Goal: Transaction & Acquisition: Obtain resource

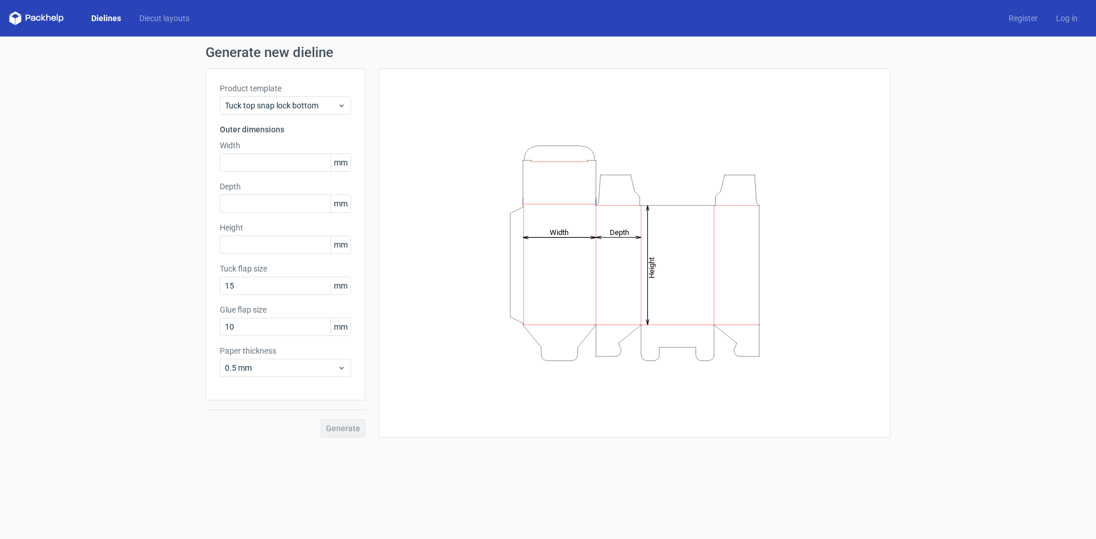
click at [464, 258] on icon "Height Depth Width" at bounding box center [634, 253] width 342 height 228
click at [254, 165] on input "text" at bounding box center [285, 163] width 131 height 18
click at [253, 161] on input "text" at bounding box center [285, 163] width 131 height 18
type input "42"
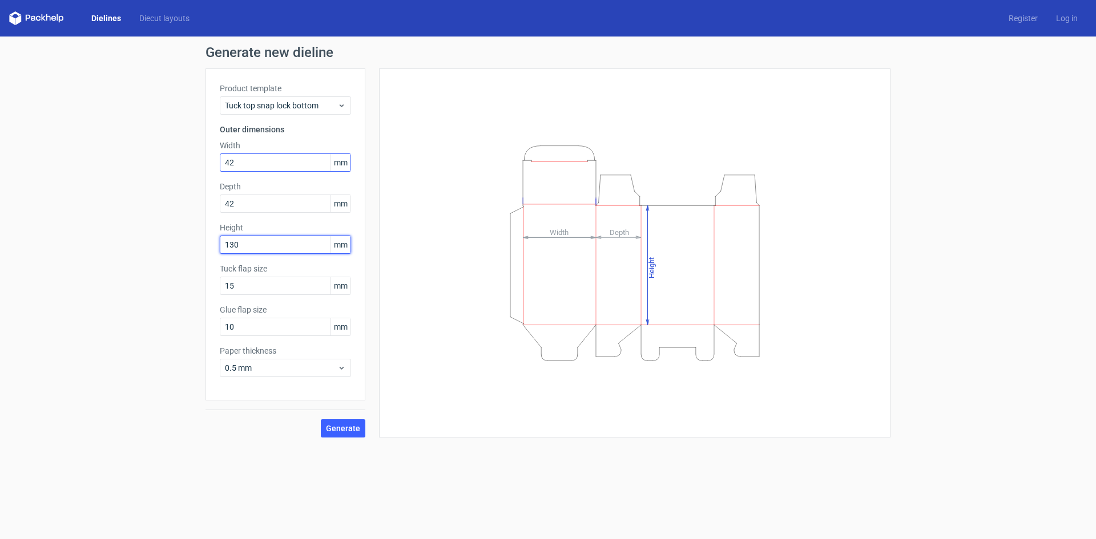
type input "130"
click at [282, 438] on div "Generate new dieline Product template Tuck top snap lock bottom Outer dimension…" at bounding box center [548, 242] width 1096 height 410
click at [338, 427] on span "Generate" at bounding box center [343, 429] width 34 height 8
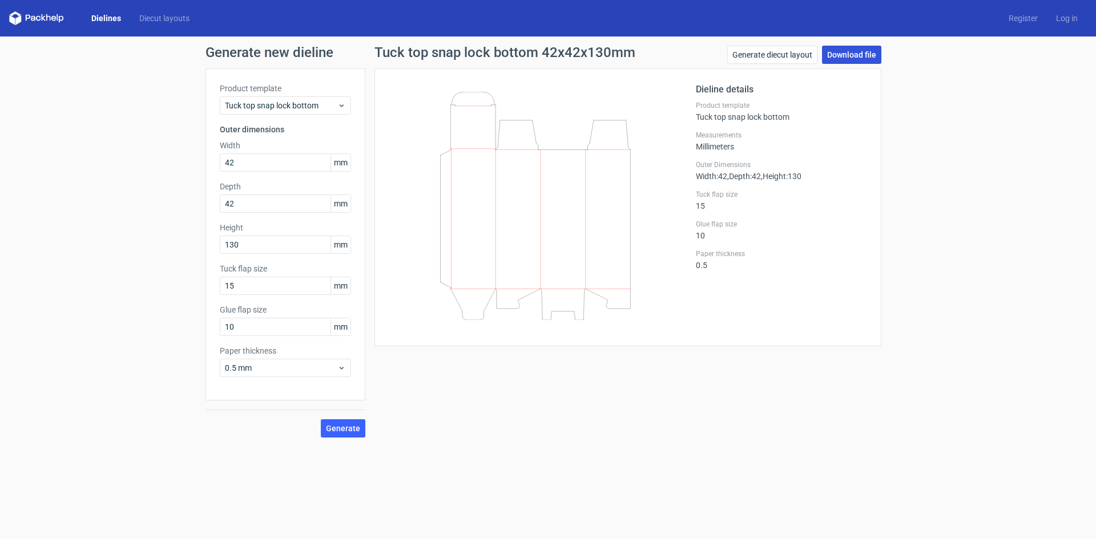
click at [846, 51] on link "Download file" at bounding box center [851, 55] width 59 height 18
click at [528, 370] on div "Tuck top snap lock bottom 42x42x130mm Generate diecut layout Download file Diel…" at bounding box center [627, 242] width 525 height 392
drag, startPoint x: 256, startPoint y: 160, endPoint x: 170, endPoint y: 148, distance: 86.4
click at [170, 148] on div "Generate new dieline Product template Tuck top snap lock bottom Outer dimension…" at bounding box center [548, 242] width 1096 height 410
type input "49"
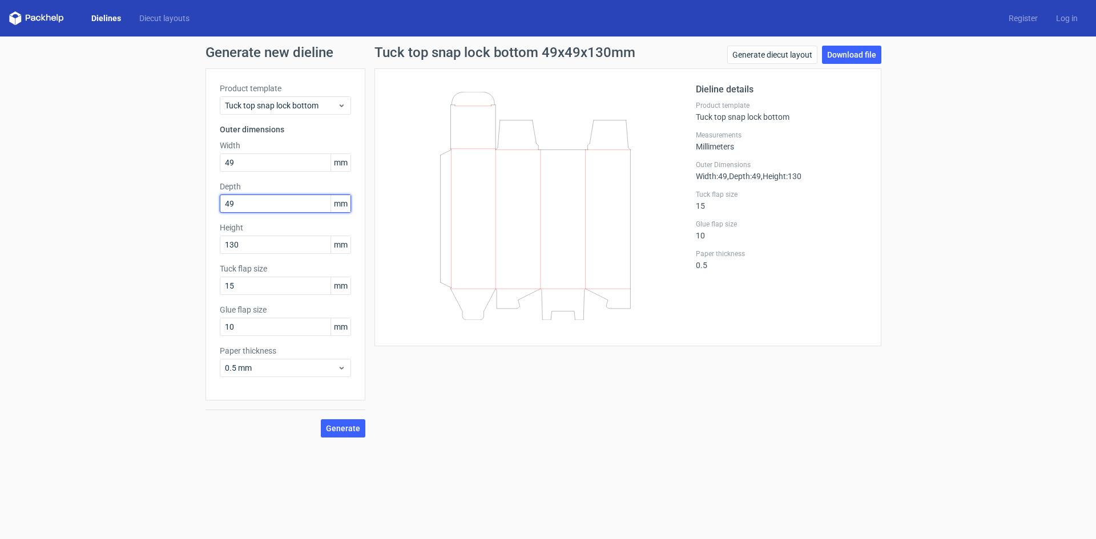
type input "49"
type input "186"
click at [348, 429] on span "Generate" at bounding box center [343, 429] width 34 height 8
click at [849, 50] on link "Download file" at bounding box center [851, 55] width 59 height 18
drag, startPoint x: 152, startPoint y: 166, endPoint x: 85, endPoint y: 157, distance: 67.4
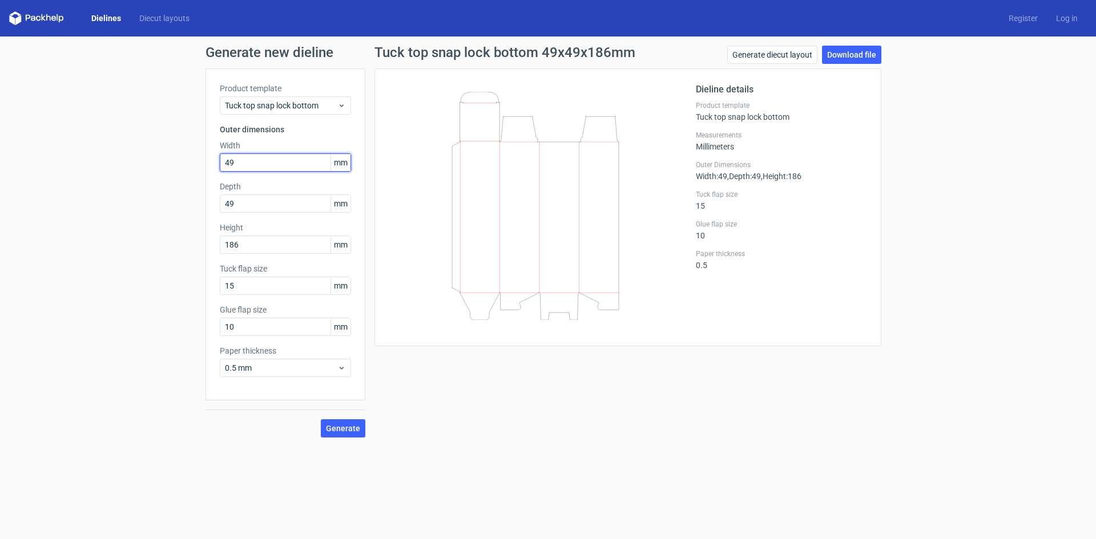
click at [86, 161] on div "Generate new dieline Product template Tuck top snap lock bottom Outer dimension…" at bounding box center [548, 242] width 1096 height 410
type input "64"
type input "224"
click at [340, 425] on span "Generate" at bounding box center [343, 429] width 34 height 8
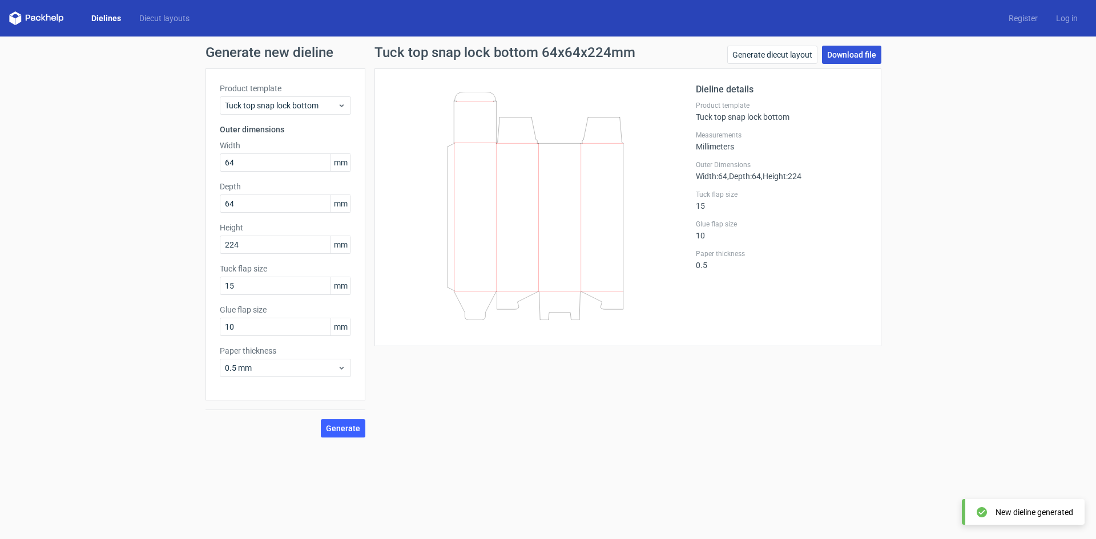
click at [851, 58] on link "Download file" at bounding box center [851, 55] width 59 height 18
drag, startPoint x: 256, startPoint y: 162, endPoint x: 139, endPoint y: 142, distance: 118.8
click at [139, 142] on div "Generate new dieline Product template Tuck top snap lock bottom Outer dimension…" at bounding box center [548, 242] width 1096 height 410
type input "45"
type input "1"
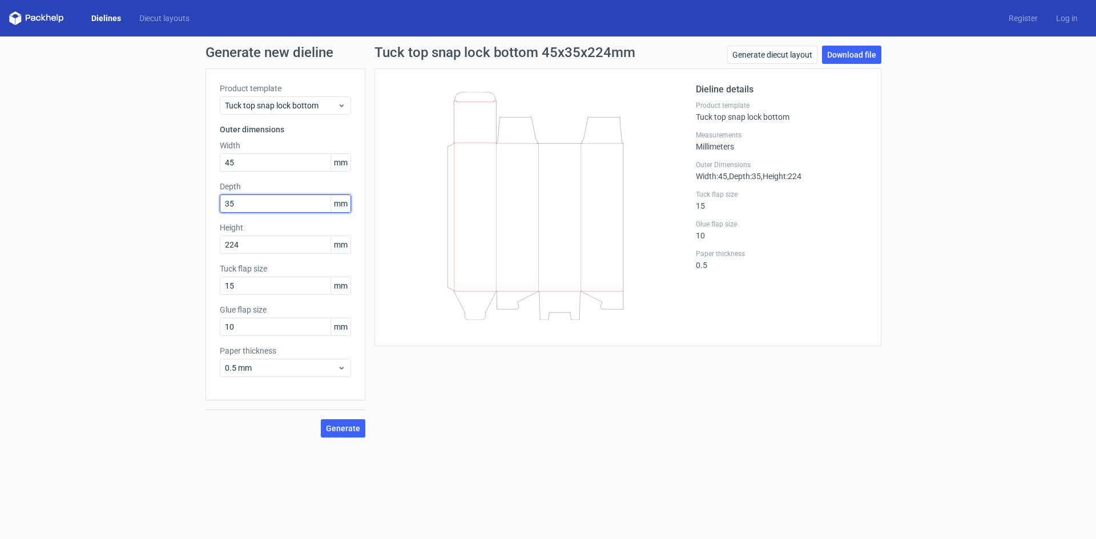
type input "35"
type input "135"
click at [341, 426] on span "Generate" at bounding box center [343, 429] width 34 height 8
click at [834, 50] on link "Download file" at bounding box center [851, 55] width 59 height 18
drag, startPoint x: 3, startPoint y: 108, endPoint x: 0, endPoint y: 94, distance: 14.7
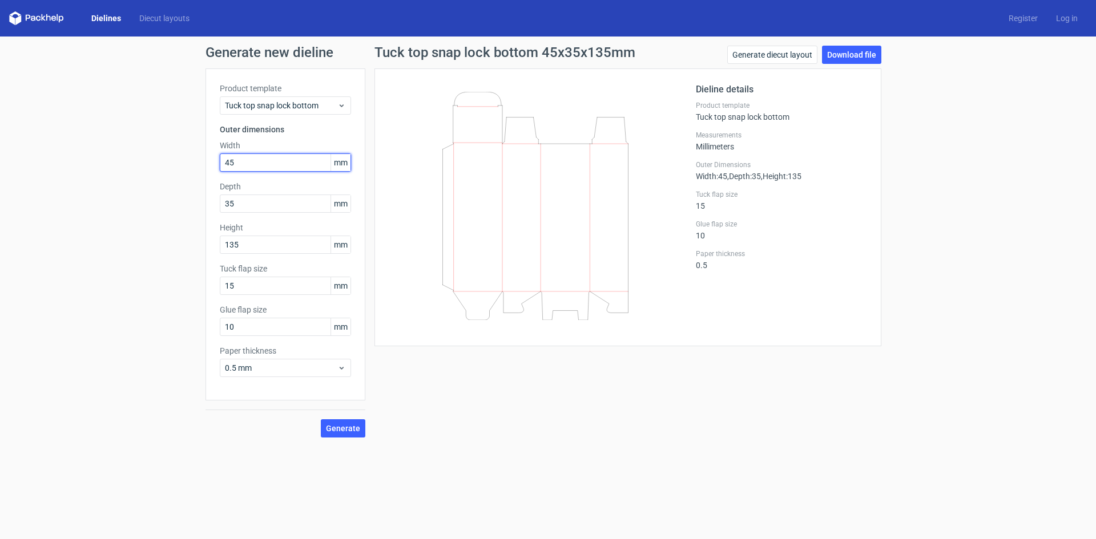
click at [0, 94] on div "Generate new dieline Product template Tuck top snap lock bottom Outer dimension…" at bounding box center [548, 242] width 1096 height 410
type input "51"
type input "40"
type input "153"
click at [349, 429] on span "Generate" at bounding box center [343, 429] width 34 height 8
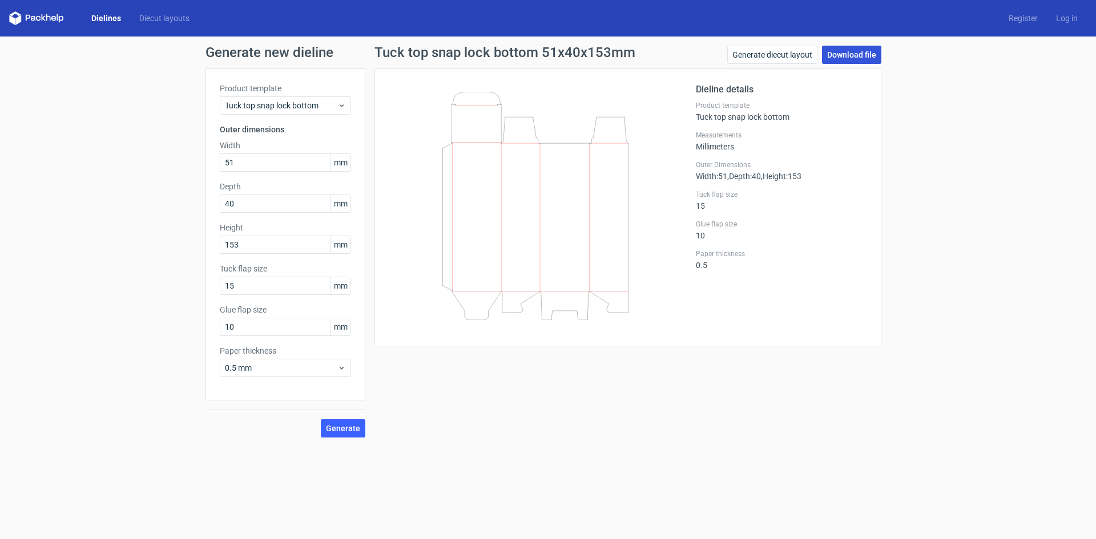
click at [852, 49] on link "Download file" at bounding box center [851, 55] width 59 height 18
drag, startPoint x: 244, startPoint y: 164, endPoint x: 20, endPoint y: 163, distance: 224.3
click at [20, 163] on div "Generate new dieline Product template Tuck top snap lock bottom Outer dimension…" at bounding box center [548, 242] width 1096 height 410
type input "56"
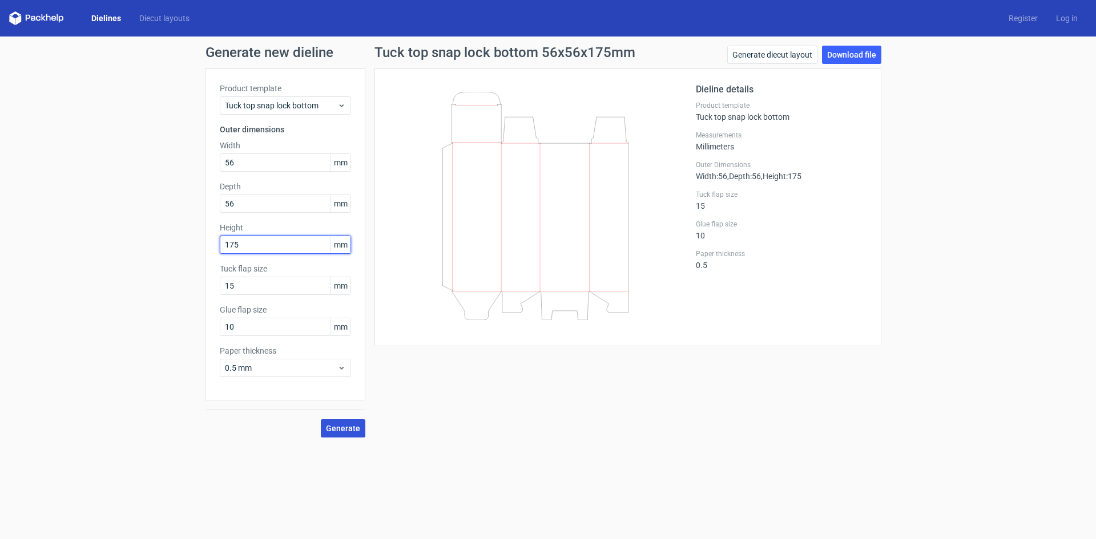
type input "175"
click at [340, 426] on span "Generate" at bounding box center [343, 429] width 34 height 8
click at [841, 54] on link "Download file" at bounding box center [851, 55] width 59 height 18
click at [325, 107] on span "Tuck top snap lock bottom" at bounding box center [281, 105] width 112 height 11
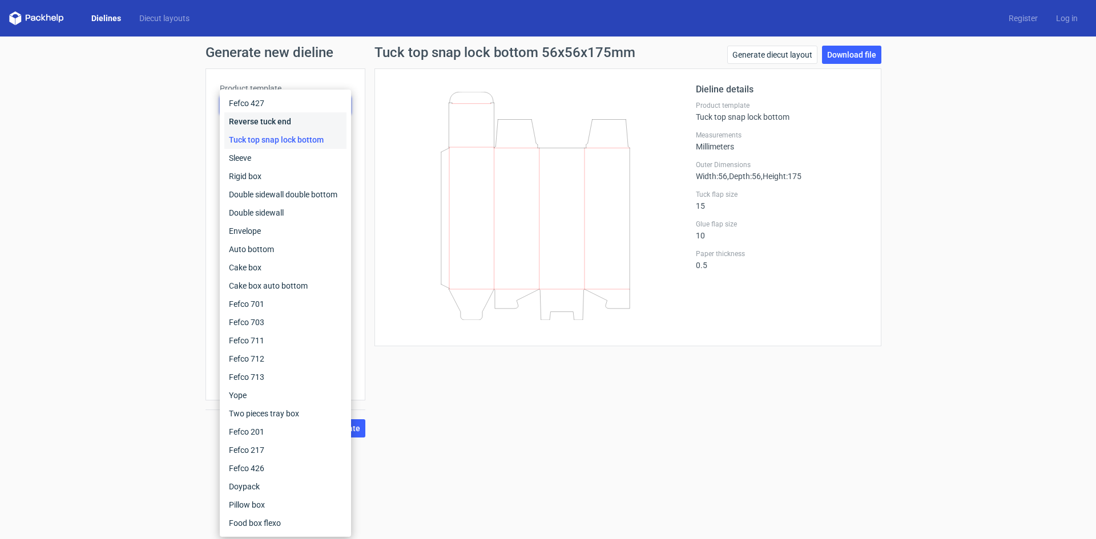
click at [266, 116] on div "Reverse tuck end" at bounding box center [285, 121] width 122 height 18
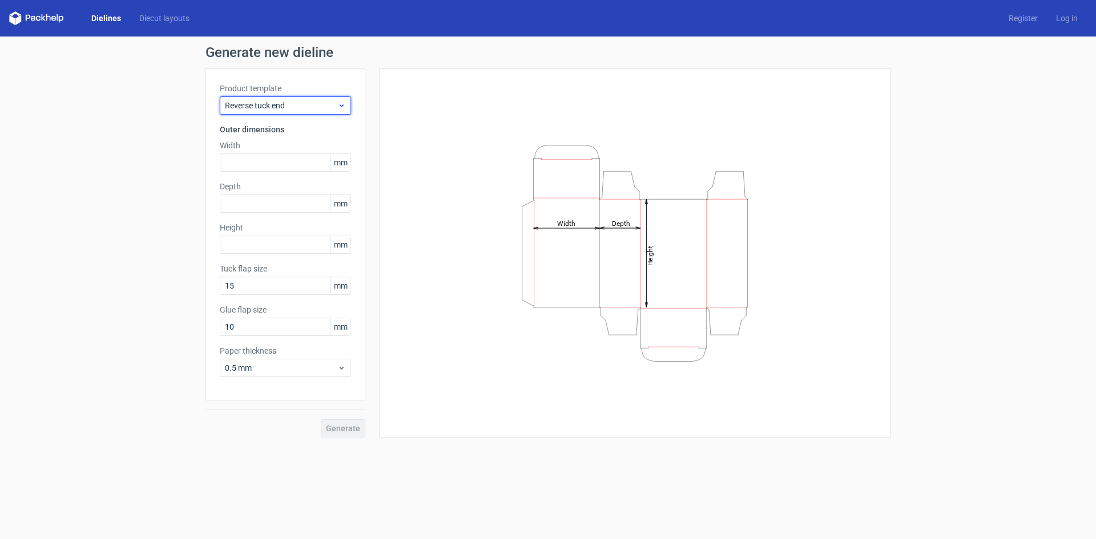
click at [340, 102] on icon at bounding box center [341, 105] width 9 height 9
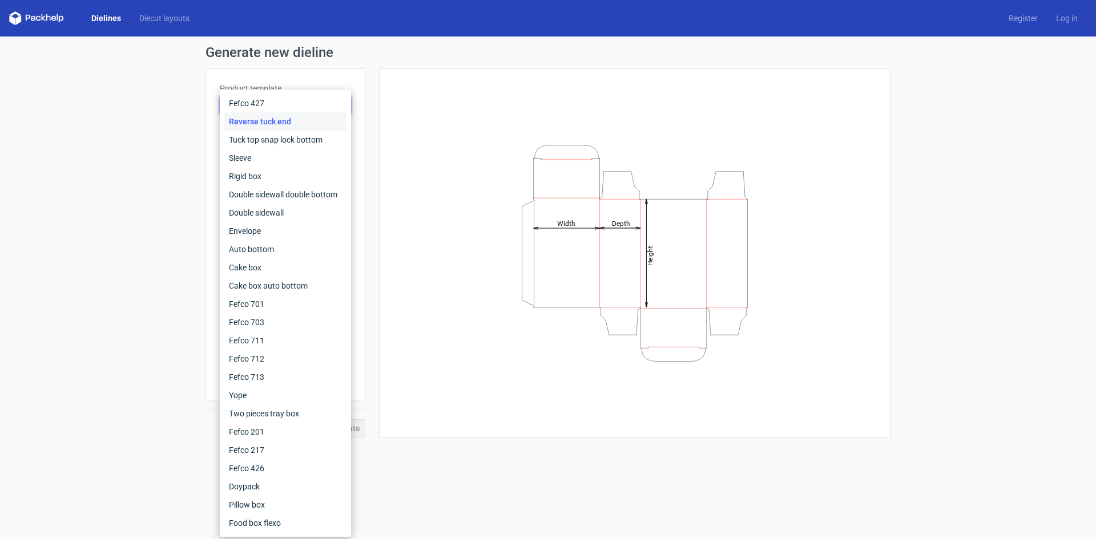
click at [424, 207] on div "Height Depth Width" at bounding box center [634, 253] width 483 height 341
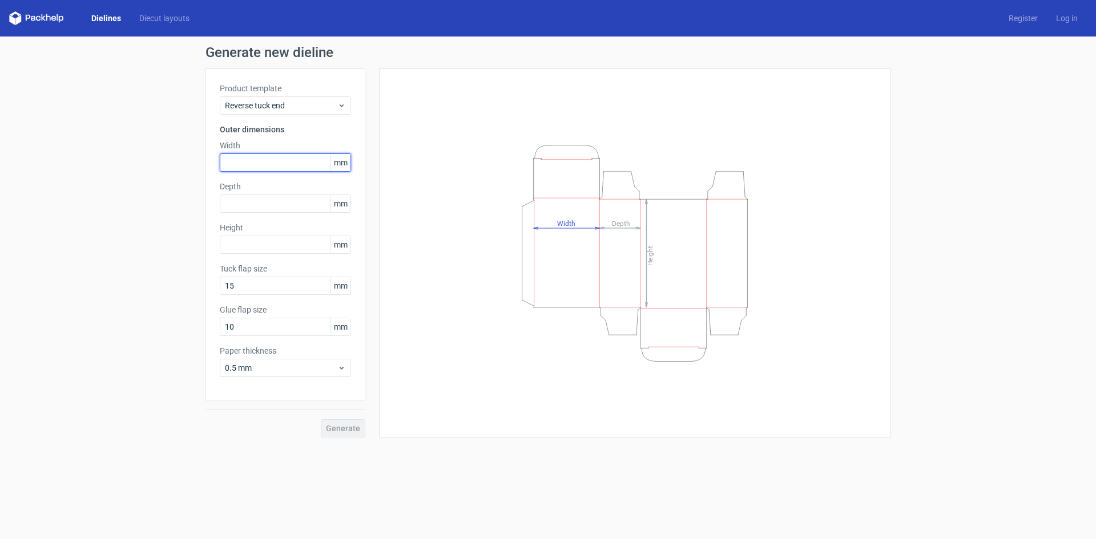
click at [239, 165] on input "text" at bounding box center [285, 163] width 131 height 18
click at [249, 165] on input "text" at bounding box center [285, 163] width 131 height 18
type input "42"
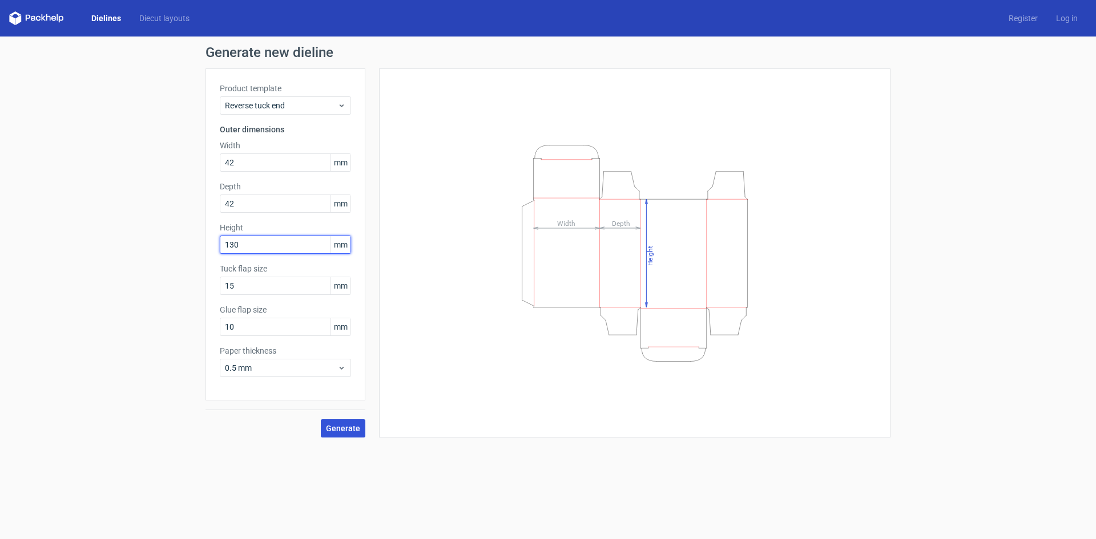
type input "130"
click at [351, 427] on span "Generate" at bounding box center [343, 429] width 34 height 8
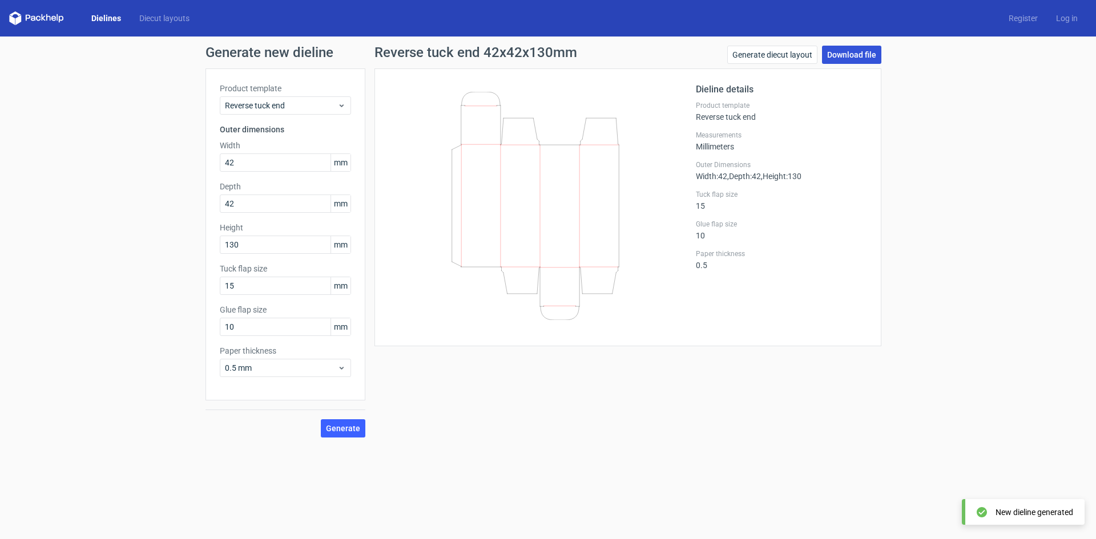
click at [853, 54] on link "Download file" at bounding box center [851, 55] width 59 height 18
drag, startPoint x: 349, startPoint y: 272, endPoint x: 283, endPoint y: 310, distance: 76.2
